Goal: Navigation & Orientation: Understand site structure

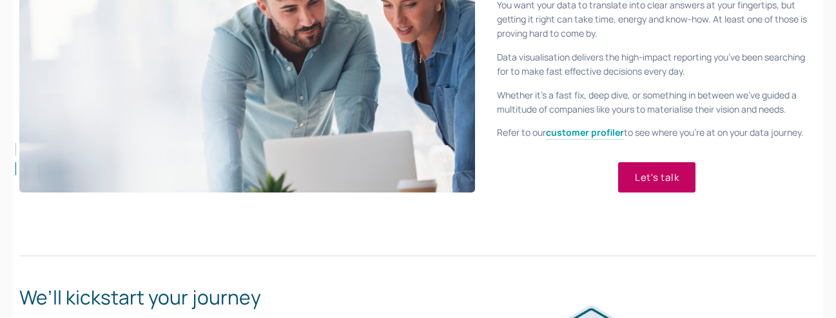
scroll to position [902, 0]
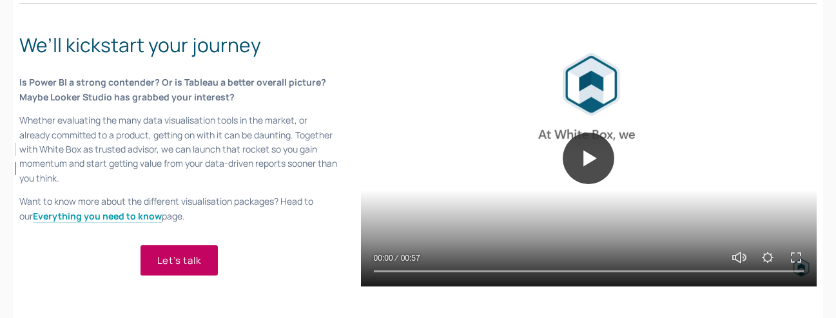
click at [580, 163] on button "Play" at bounding box center [588, 159] width 52 height 52
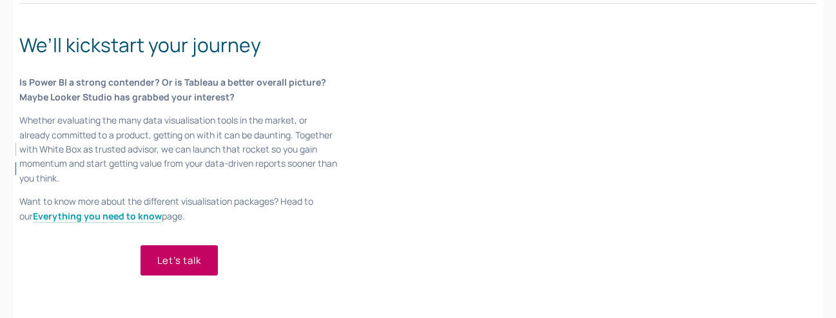
type input "100"
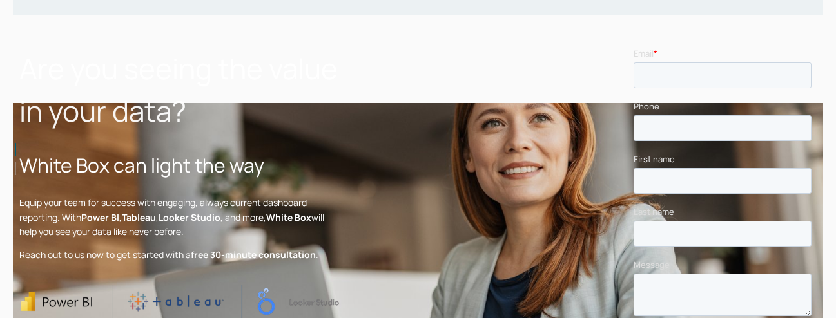
scroll to position [0, 0]
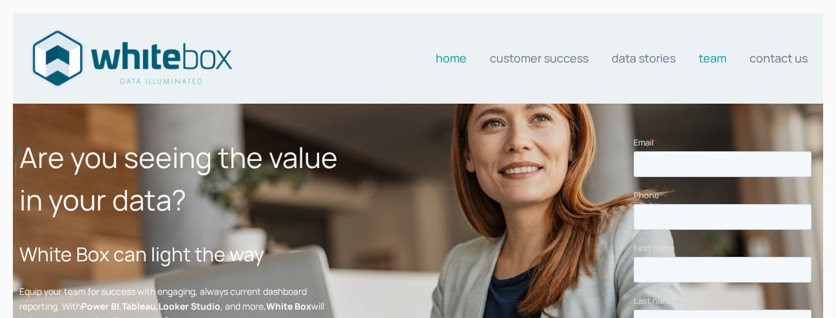
click at [715, 54] on link "Team" at bounding box center [712, 58] width 28 height 26
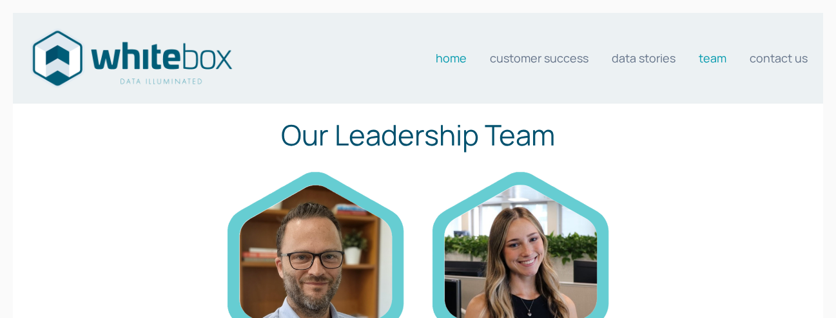
click at [452, 61] on link "Home" at bounding box center [451, 58] width 31 height 26
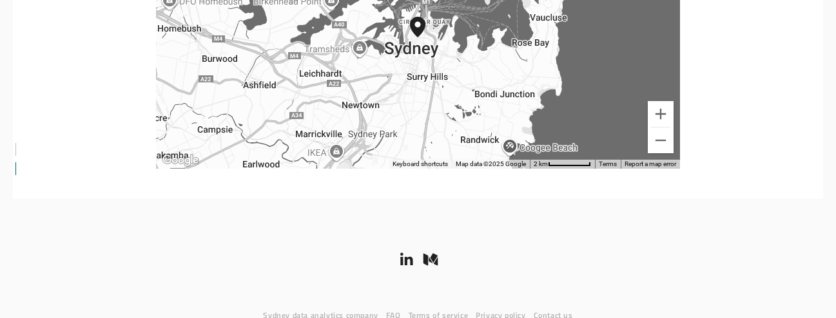
scroll to position [2760, 0]
